Goal: Book appointment/travel/reservation

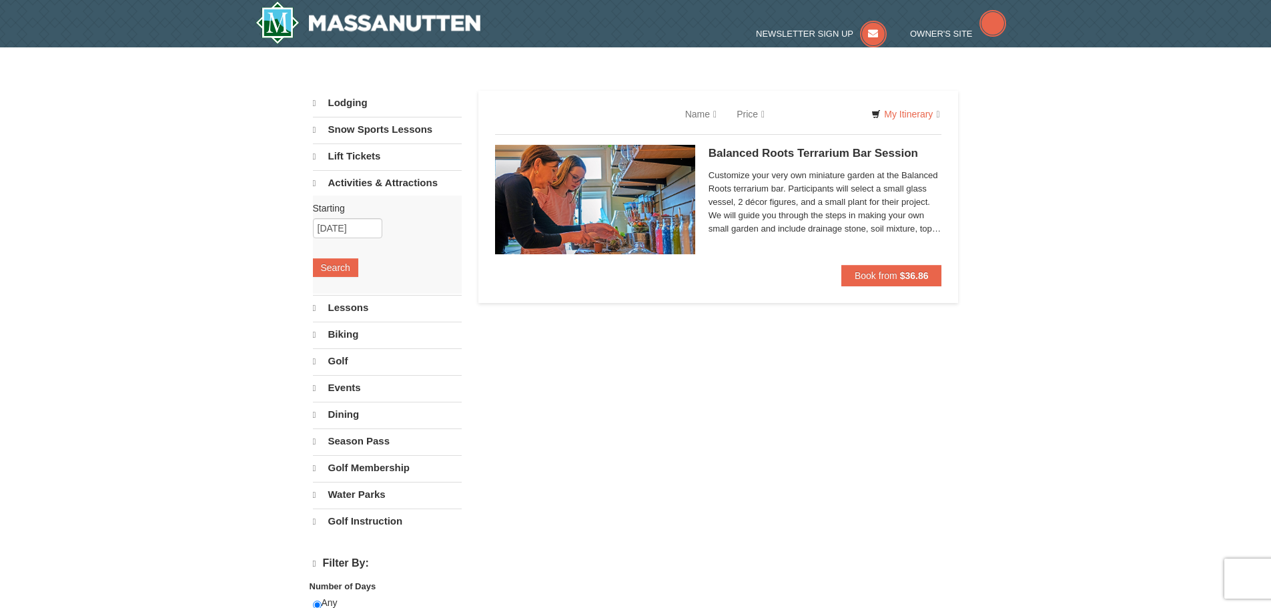
select select "9"
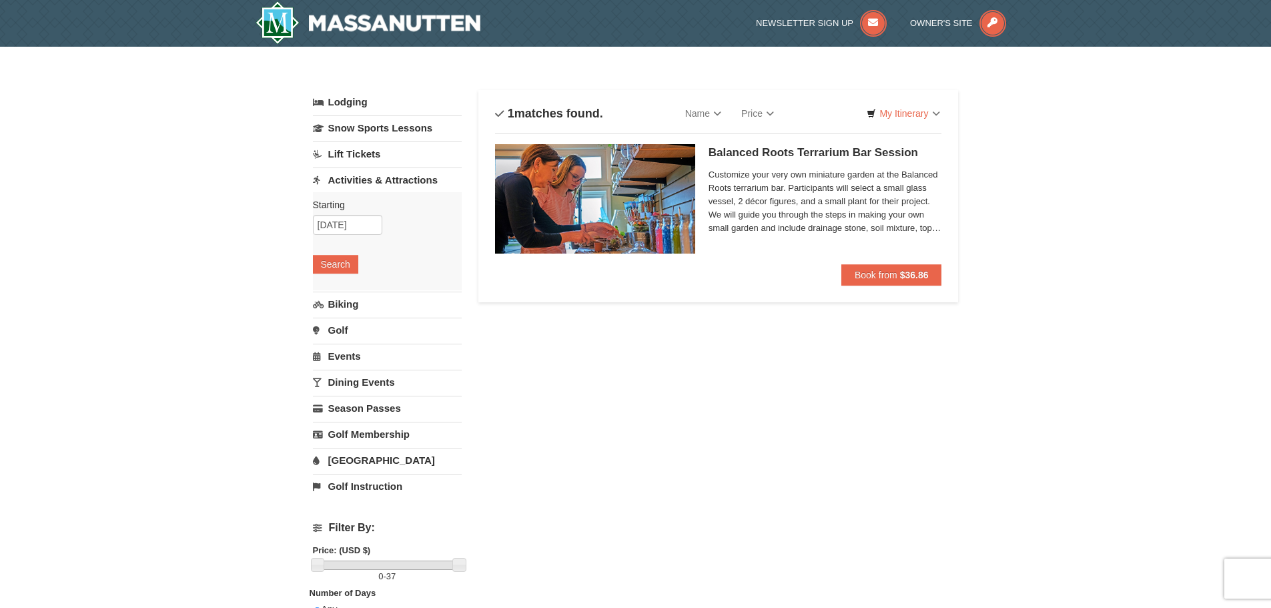
click at [398, 178] on link "Activities & Attractions" at bounding box center [387, 180] width 149 height 25
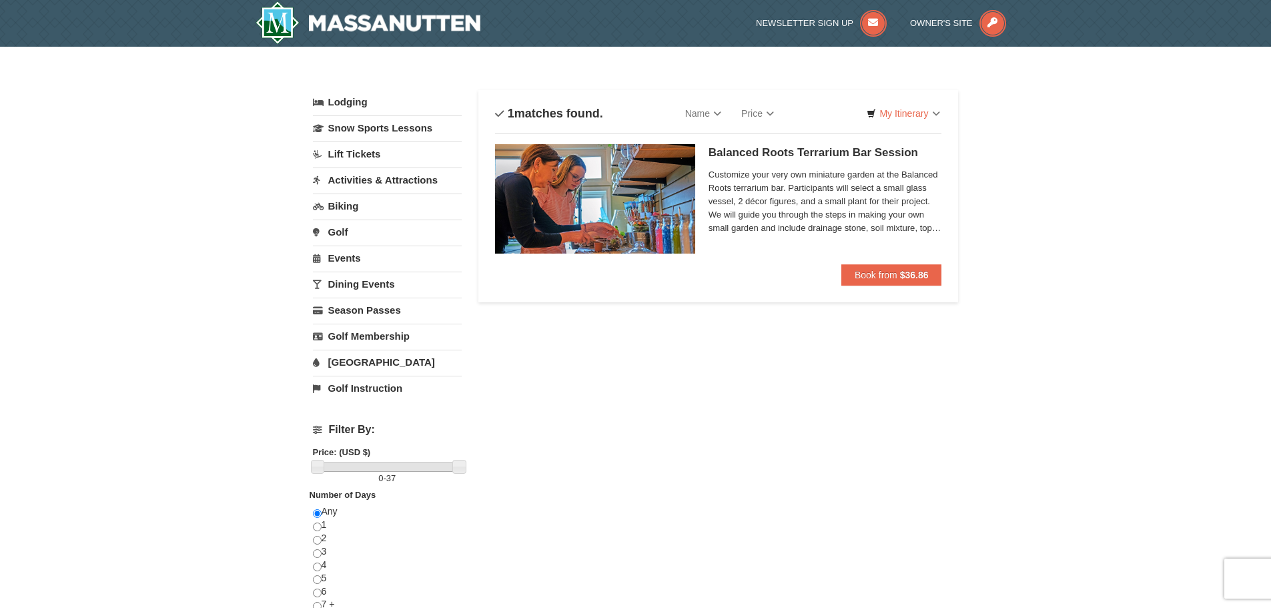
click at [397, 178] on link "Activities & Attractions" at bounding box center [387, 180] width 149 height 25
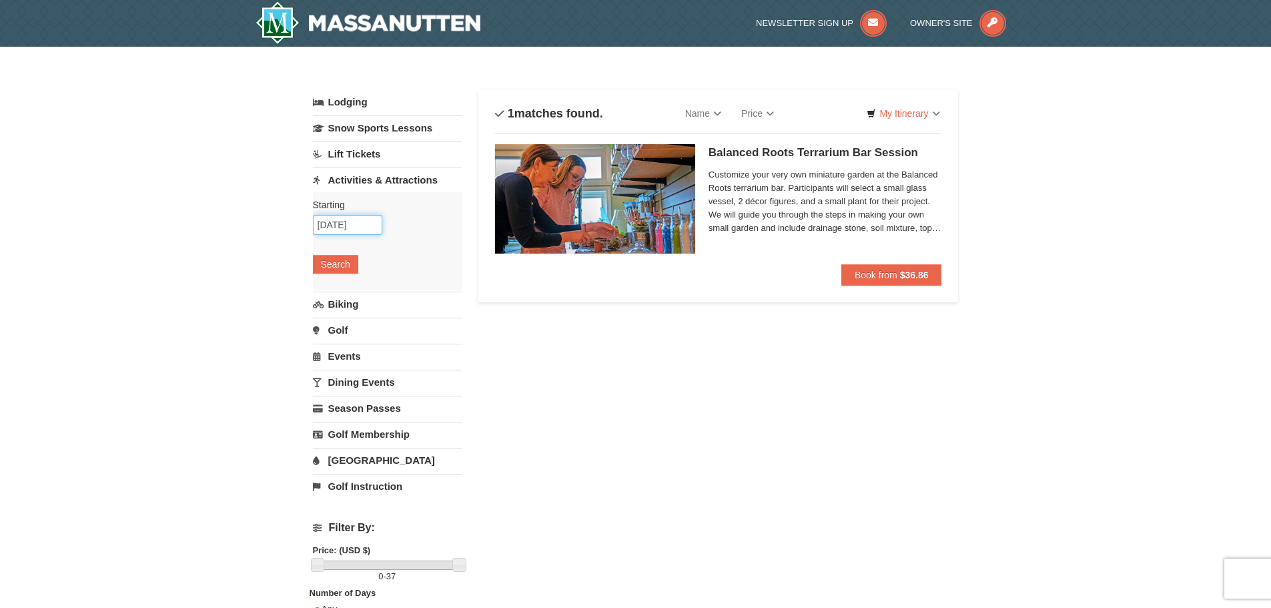
click at [324, 224] on input "09/13/2025" at bounding box center [347, 225] width 69 height 20
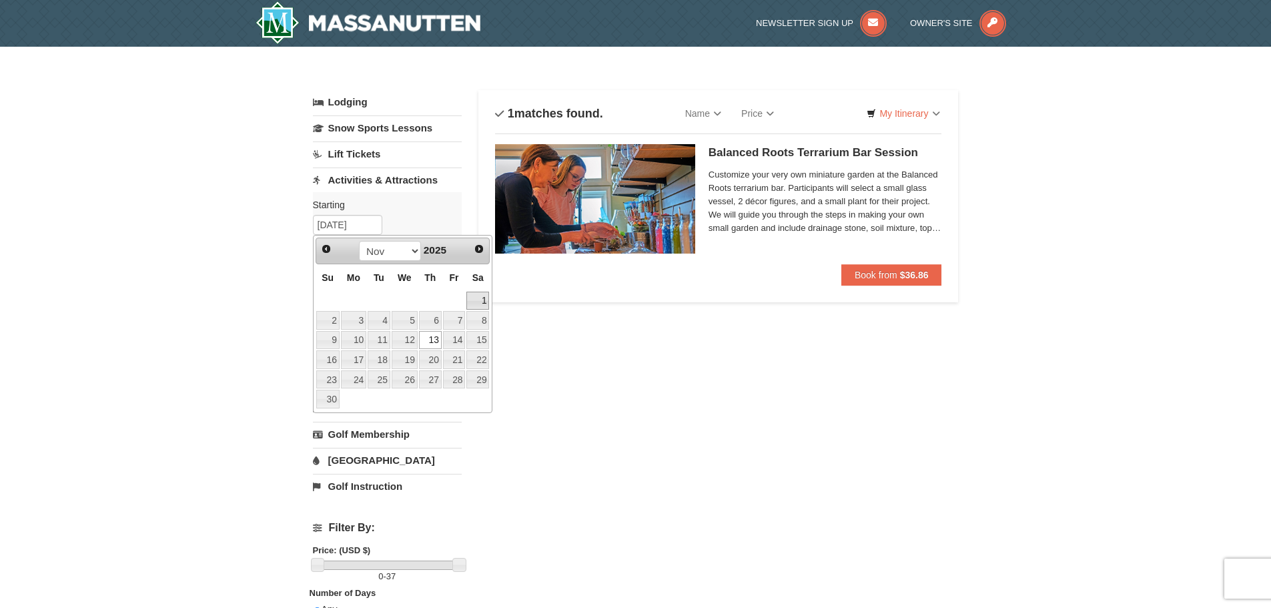
click at [473, 303] on link "1" at bounding box center [478, 301] width 23 height 19
type input "[DATE]"
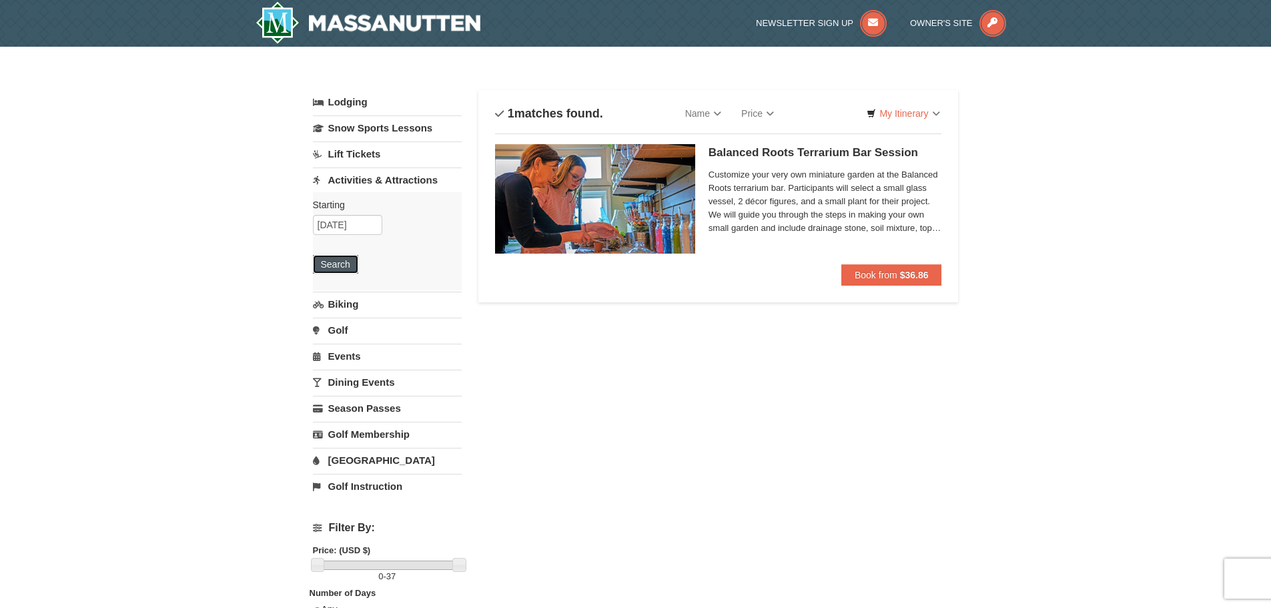
click at [346, 266] on button "Search" at bounding box center [335, 264] width 45 height 19
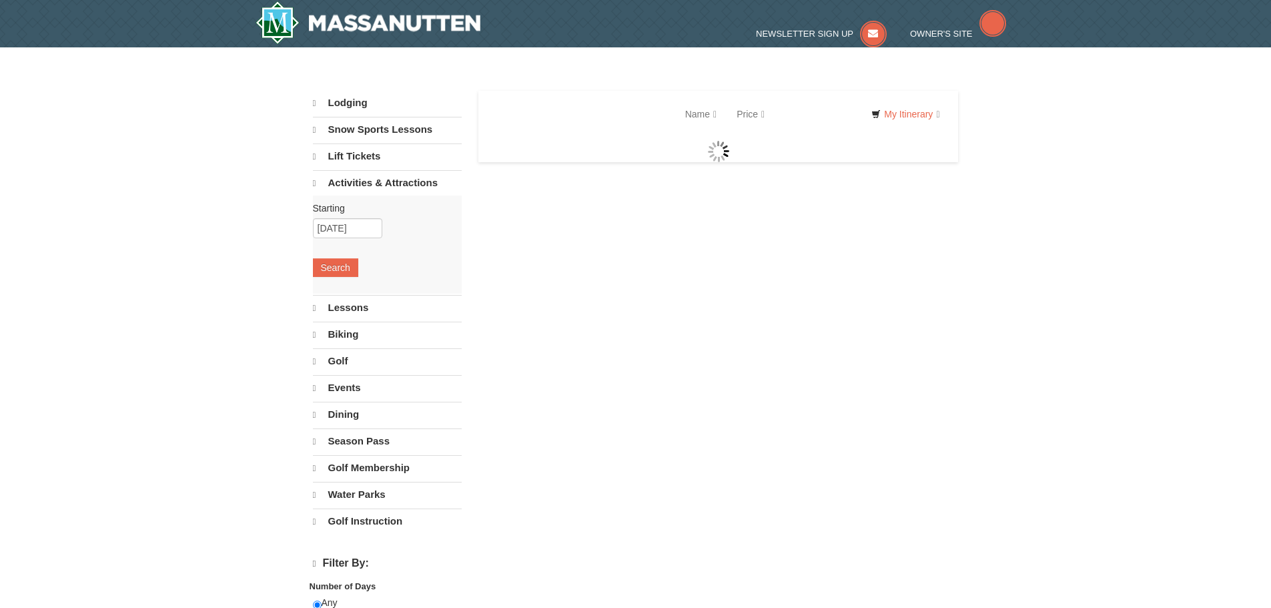
select select "9"
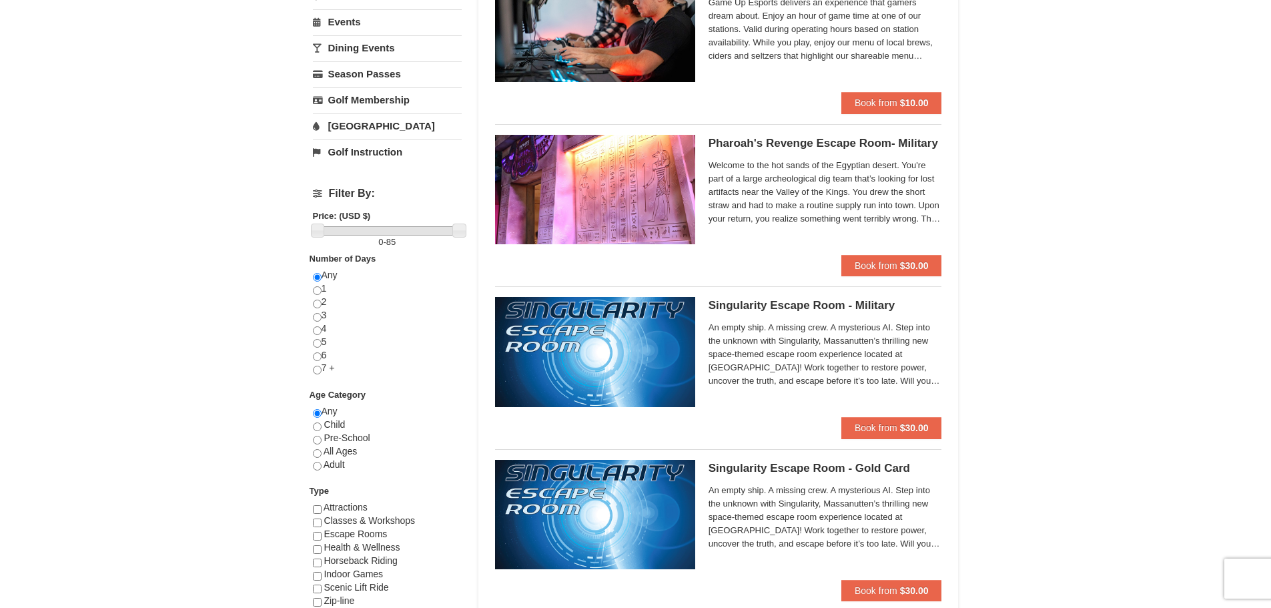
scroll to position [400, 0]
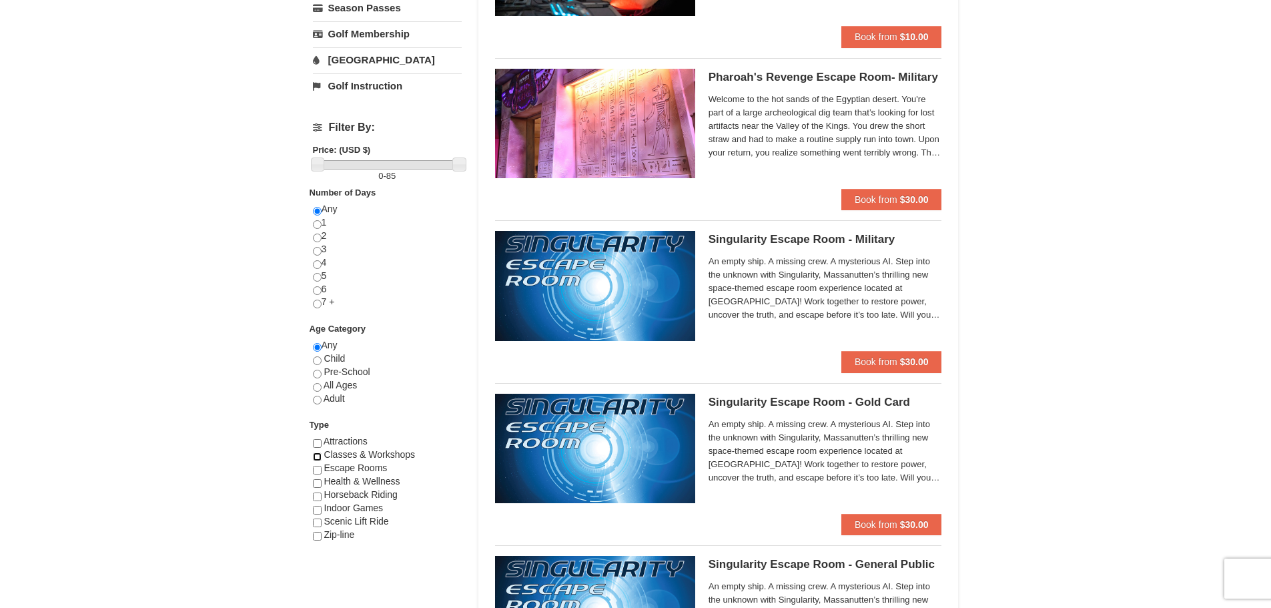
click at [313, 455] on input "checkbox" at bounding box center [317, 457] width 9 height 9
checkbox input "true"
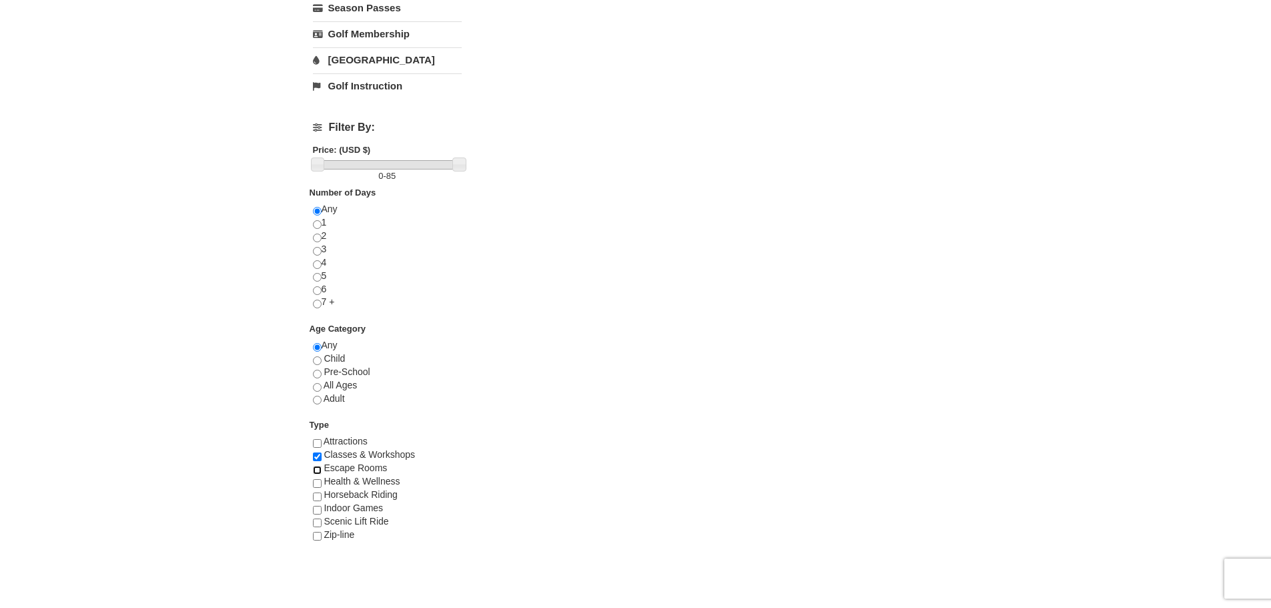
click at [318, 473] on input "checkbox" at bounding box center [317, 470] width 9 height 9
checkbox input "true"
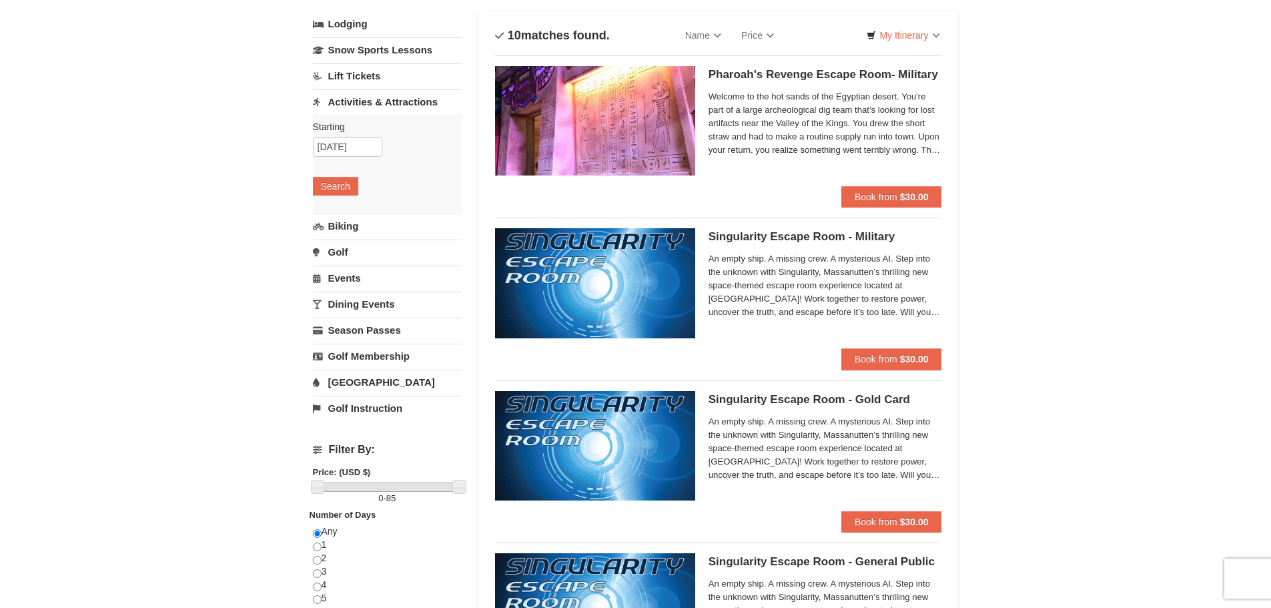
scroll to position [0, 0]
